Goal: Understand process/instructions: Learn how to perform a task or action

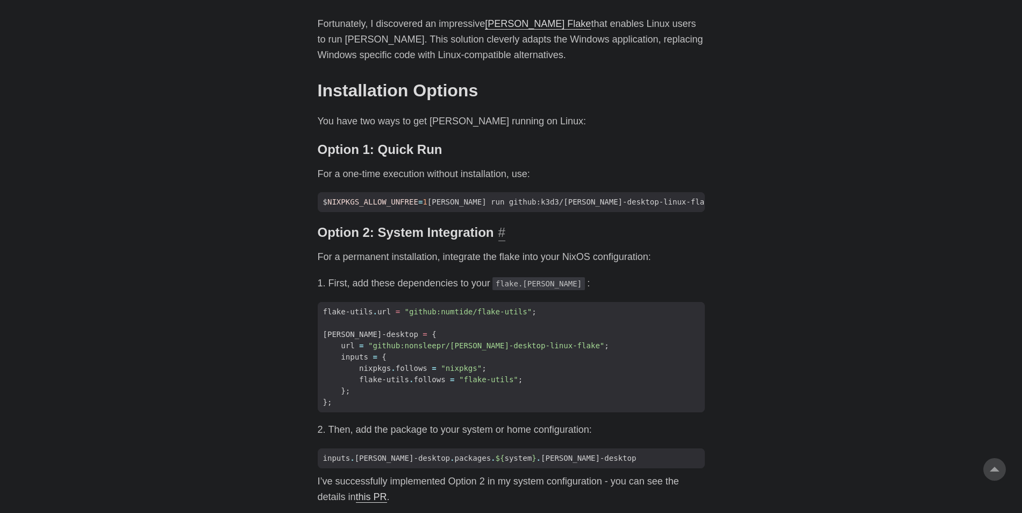
scroll to position [753, 0]
click at [383, 197] on span "NIXPKGS_ALLOW_UNFREE" at bounding box center [373, 201] width 91 height 9
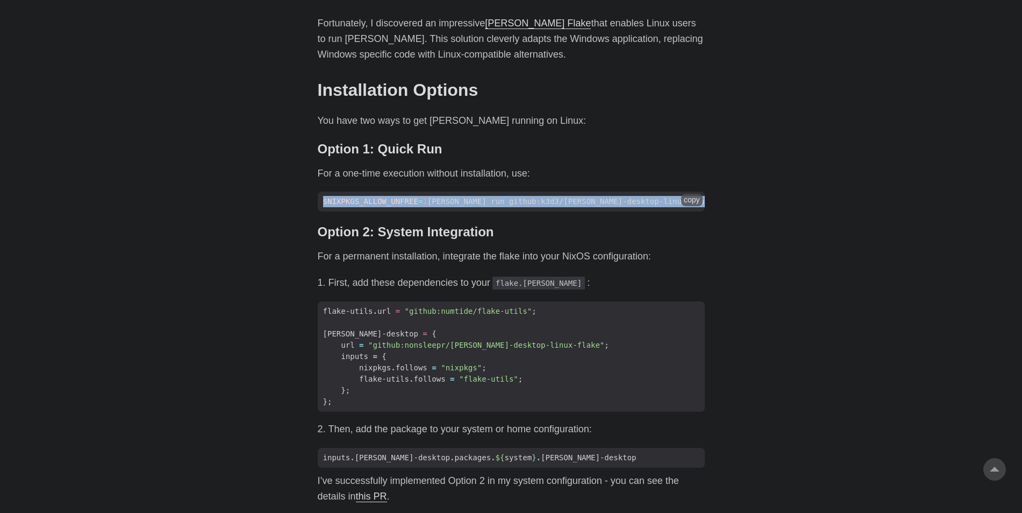
click at [383, 197] on span "NIXPKGS_ALLOW_UNFREE" at bounding box center [373, 201] width 91 height 9
copy div "$ NIXPKGS_ALLOW_UNFREE = 1 [PERSON_NAME] run github:k3d3/[PERSON_NAME]-desktop-…"
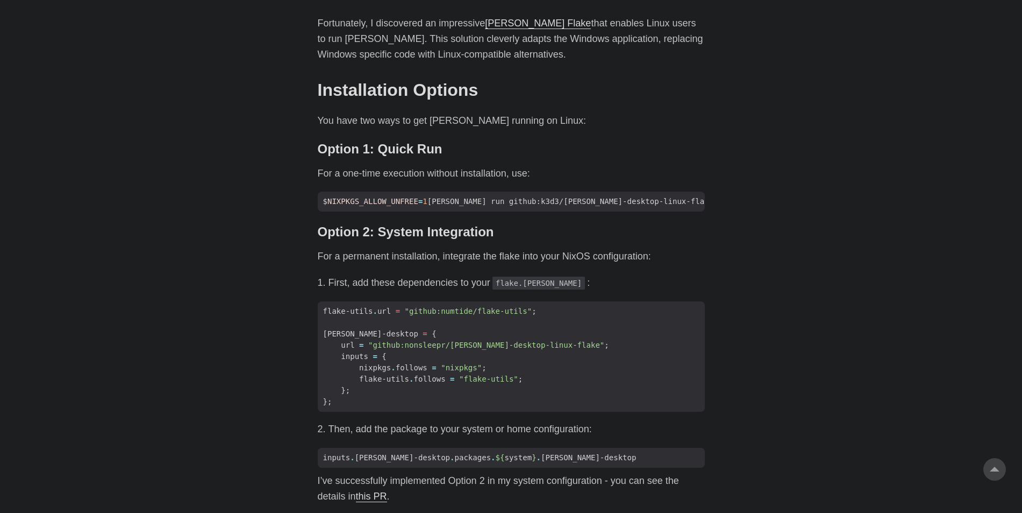
click at [346, 207] on div "As an avid user of [PERSON_NAME]’s [PERSON_NAME], I’ve primarily accessed it th…" at bounding box center [511, 320] width 387 height 1084
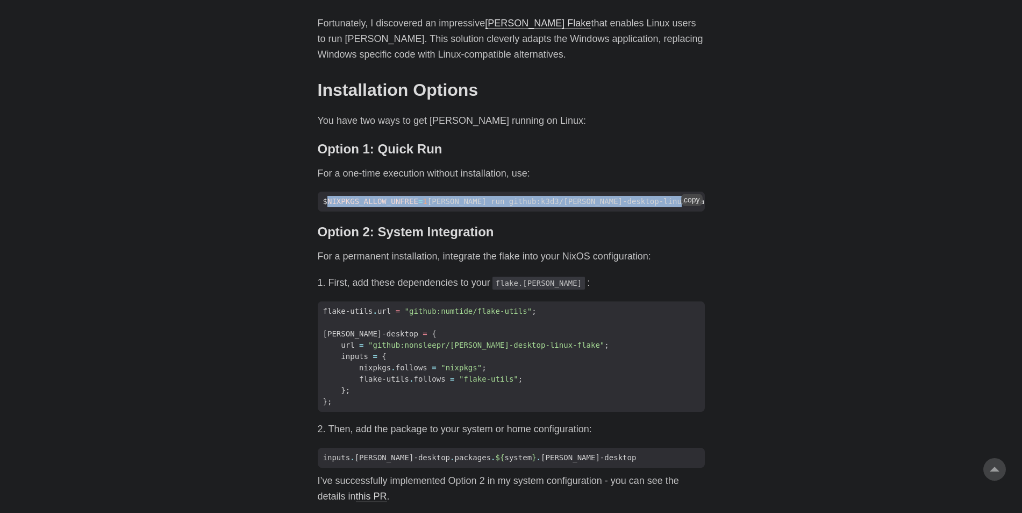
drag, startPoint x: 330, startPoint y: 166, endPoint x: 680, endPoint y: 162, distance: 350.7
click at [680, 196] on span "$ NIXPKGS_ALLOW_UNFREE = 1 [PERSON_NAME] run github:k3d3/[PERSON_NAME]-desktop-…" at bounding box center [539, 201] width 443 height 11
copy span "NIXPKGS_ALLOW_UNFREE = 1 [PERSON_NAME] run github:k3d3/[PERSON_NAME]-desktop-li…"
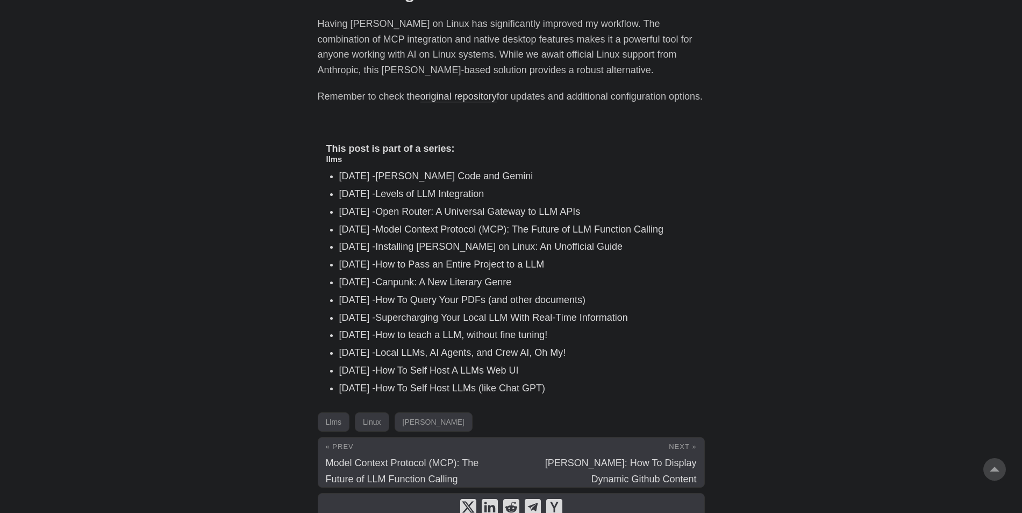
scroll to position [1549, 0]
